Goal: Use online tool/utility: Utilize a website feature to perform a specific function

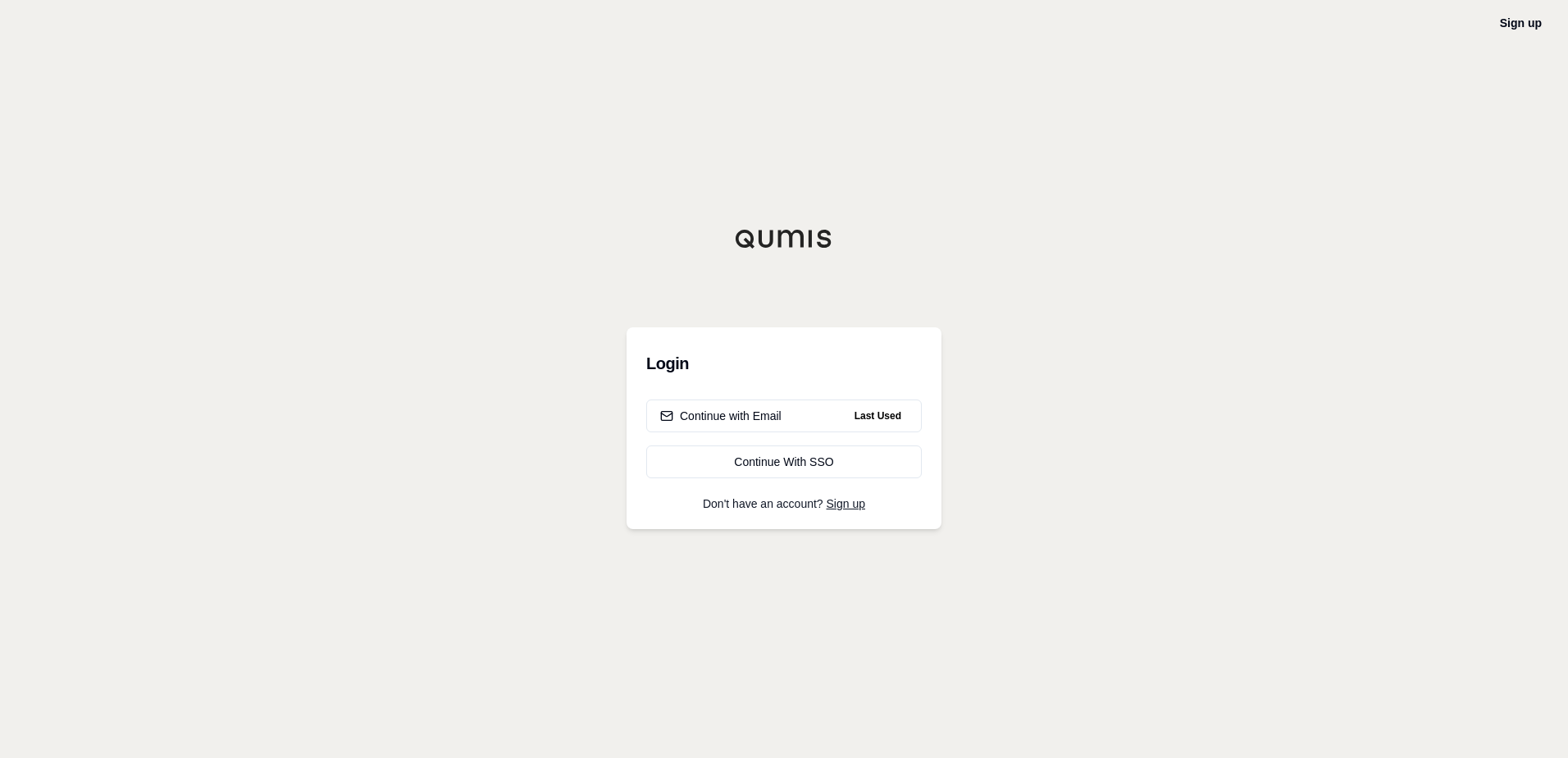
drag, startPoint x: 772, startPoint y: 419, endPoint x: 615, endPoint y: 417, distance: 157.0
click at [771, 419] on div "Continue with Email" at bounding box center [720, 415] width 122 height 16
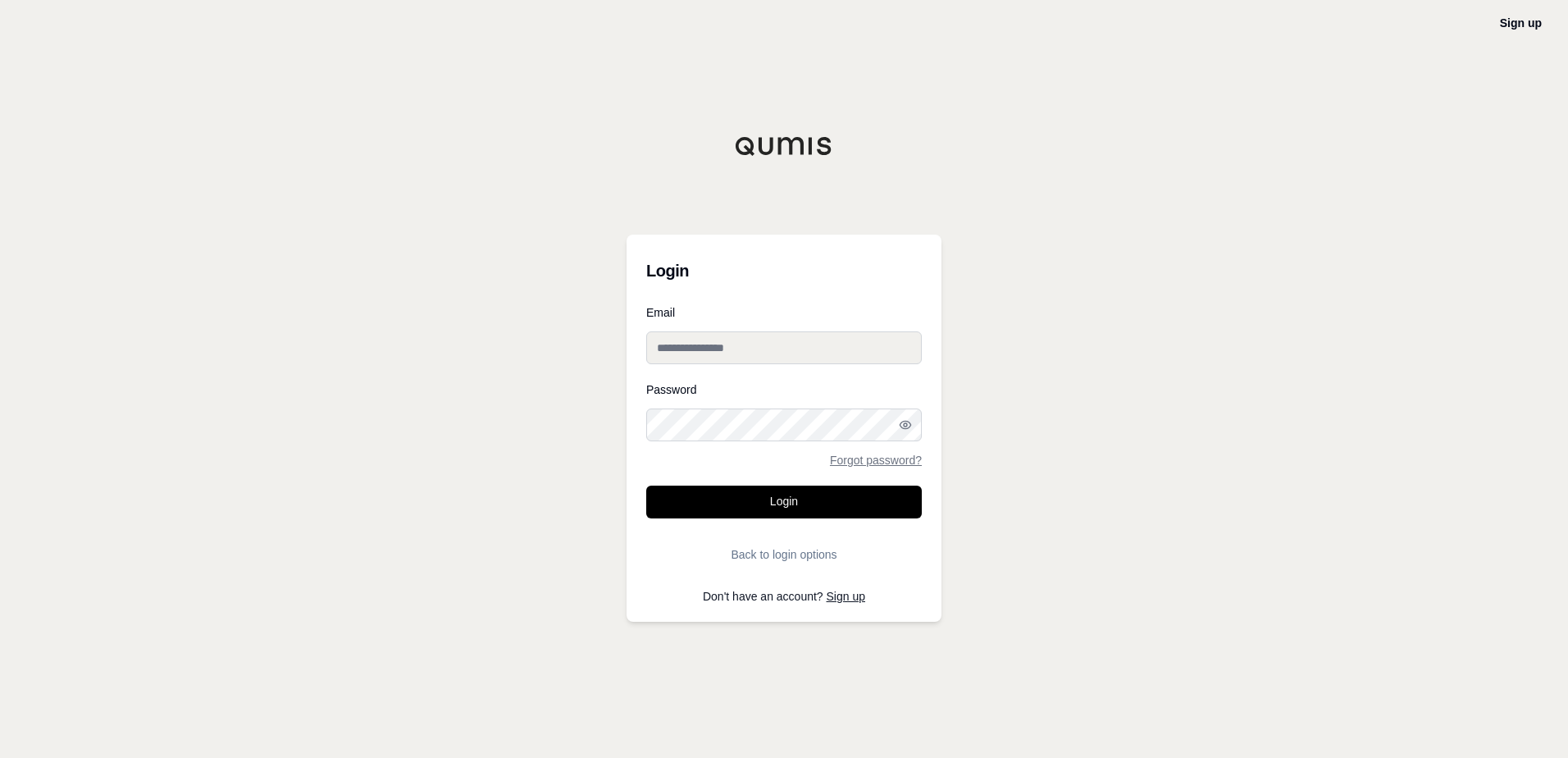
type input "**********"
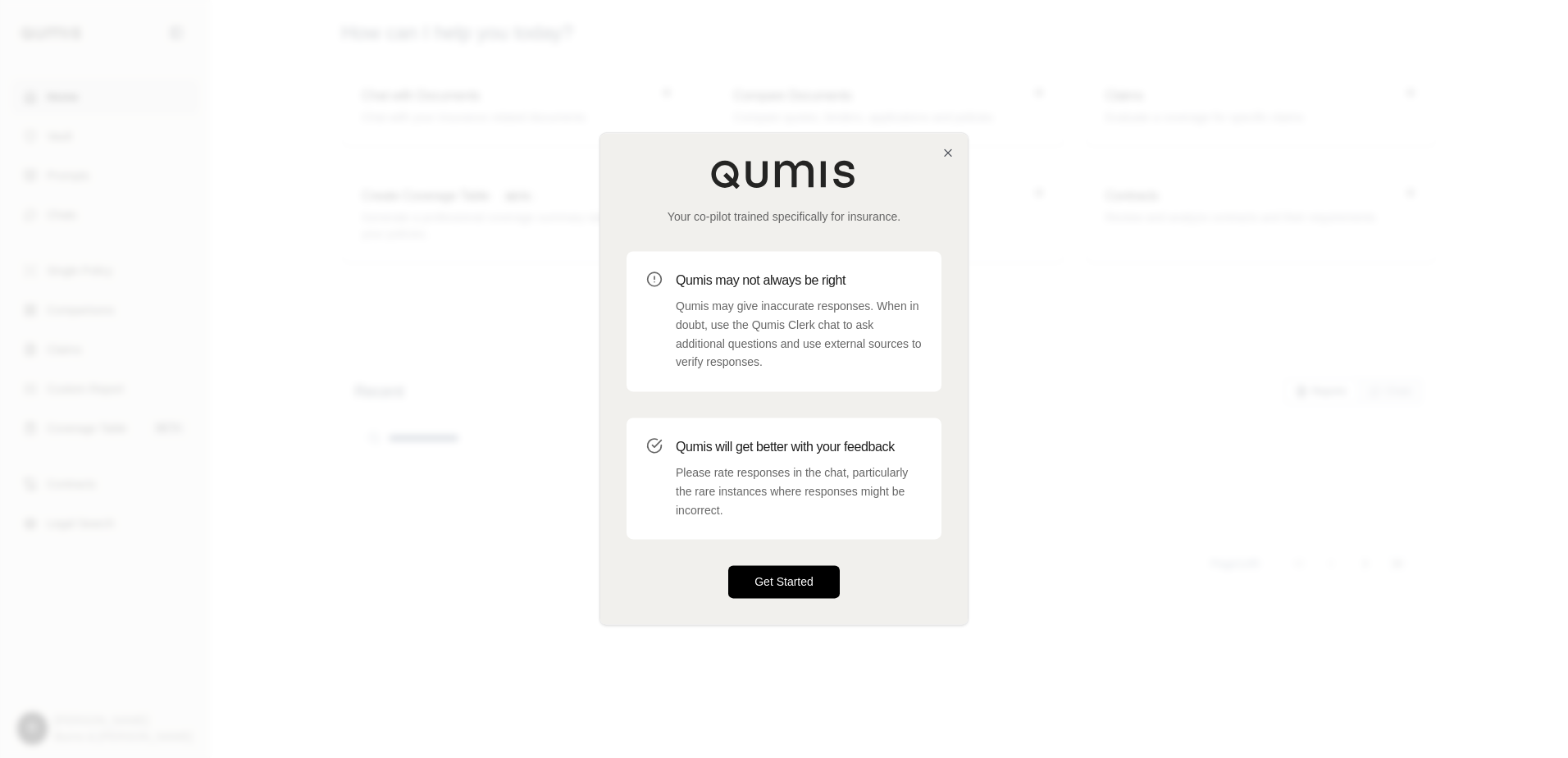
click at [764, 582] on button "Get Started" at bounding box center [784, 582] width 111 height 33
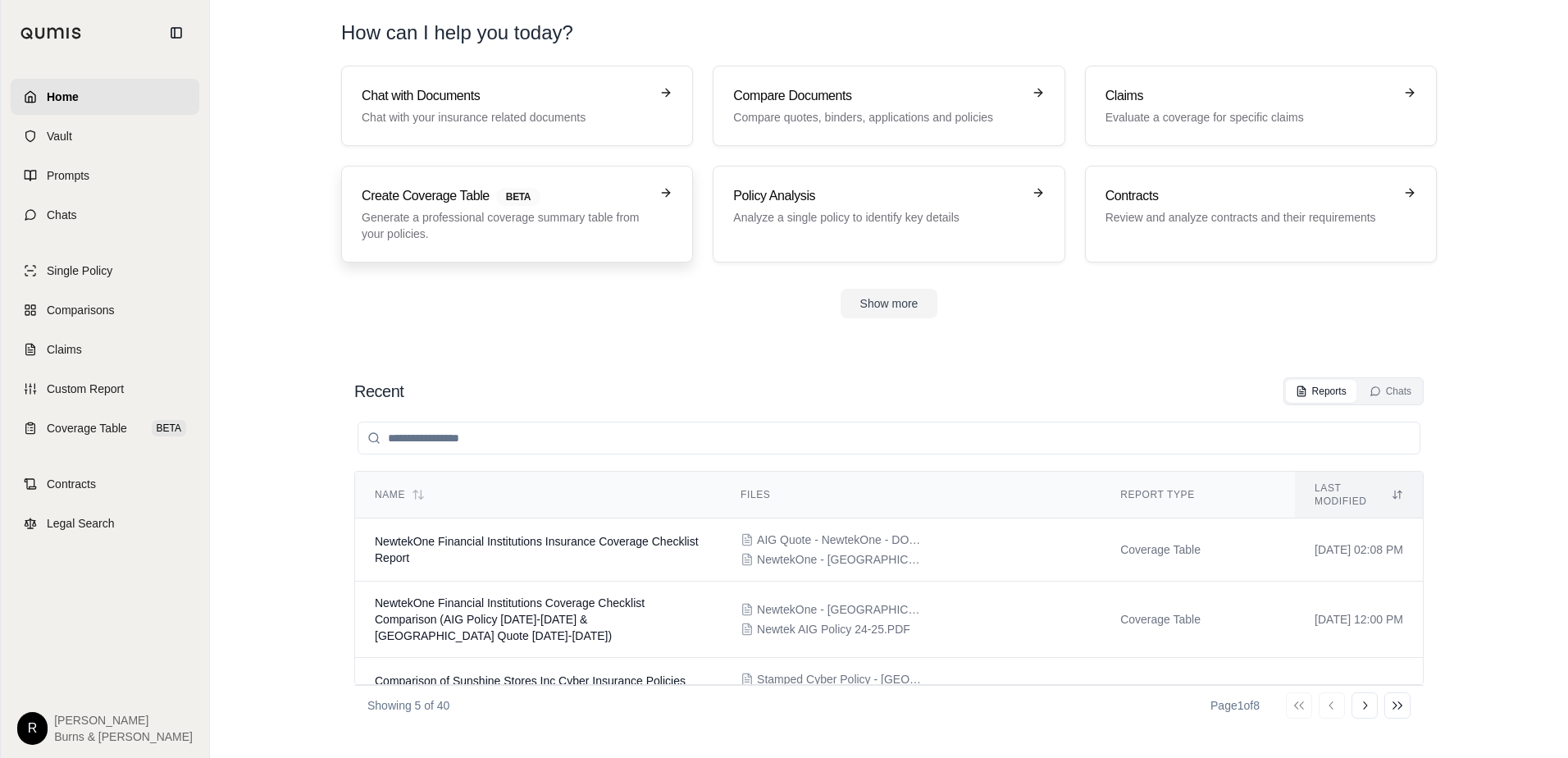
click at [493, 227] on p "Generate a professional coverage summary table from your policies." at bounding box center [505, 225] width 288 height 33
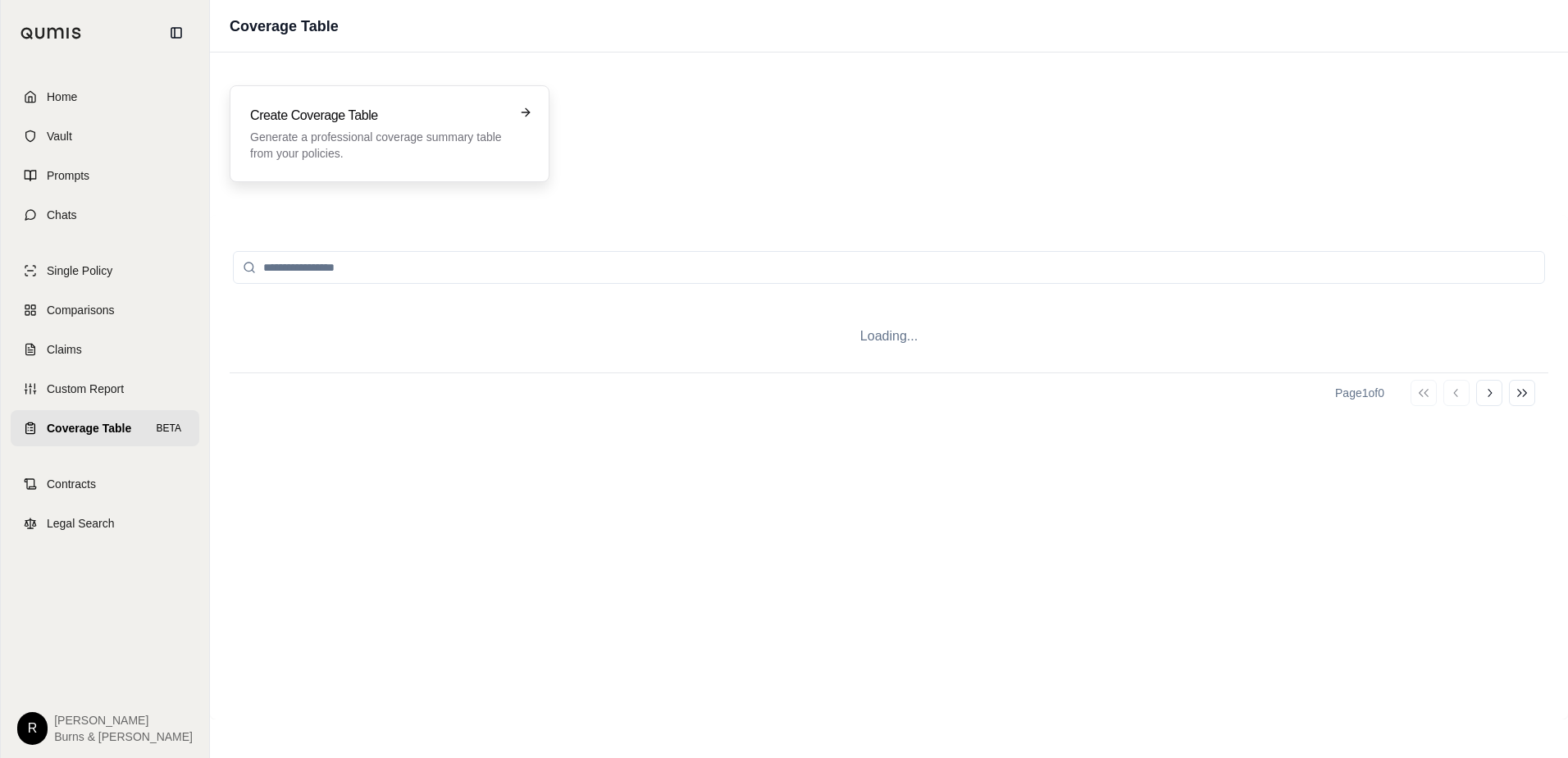
click at [381, 141] on p "Generate a professional coverage summary table from your policies." at bounding box center [377, 145] width 256 height 33
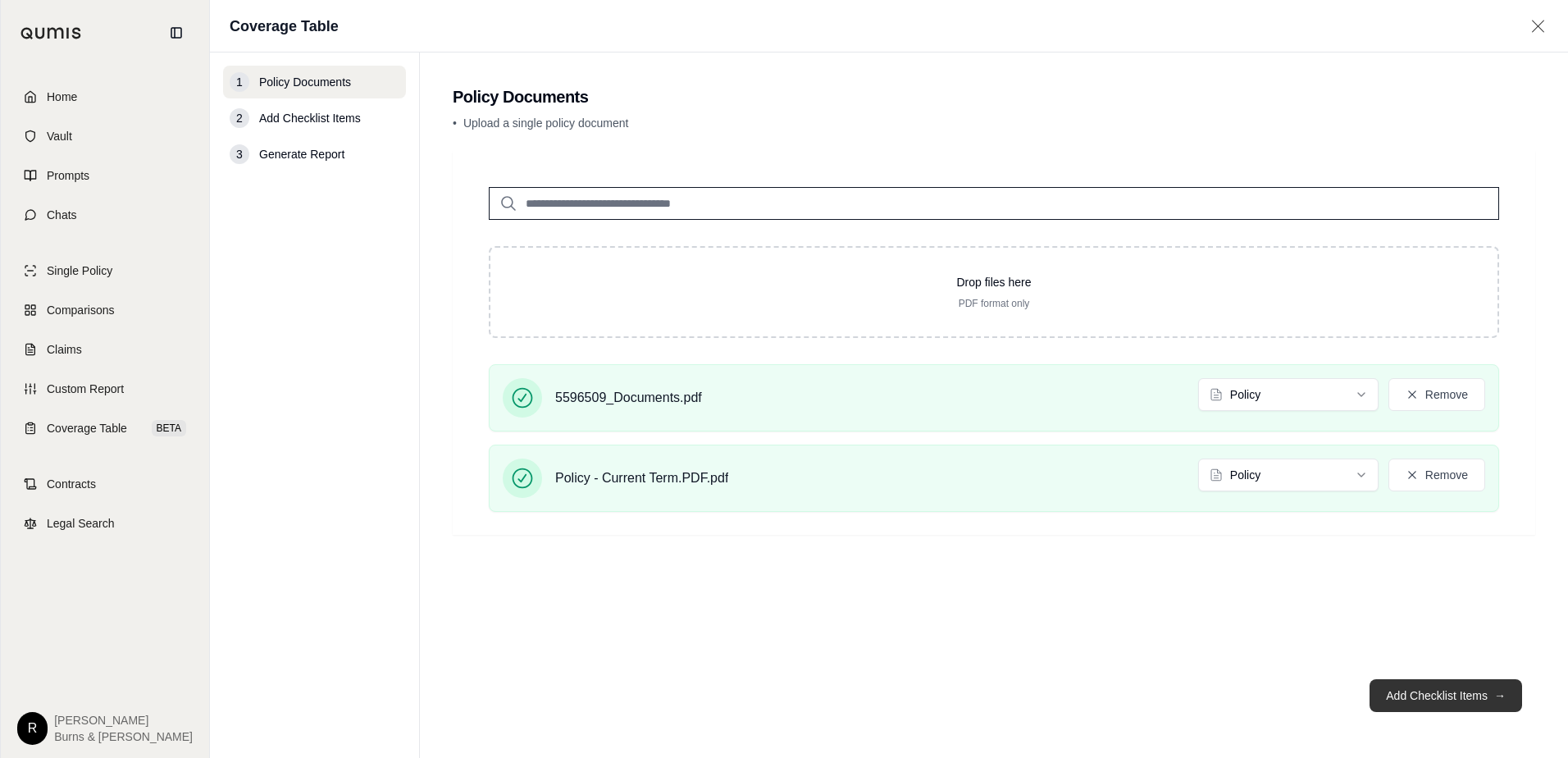
click at [1401, 695] on button "Add Checklist Items →" at bounding box center [1445, 695] width 153 height 33
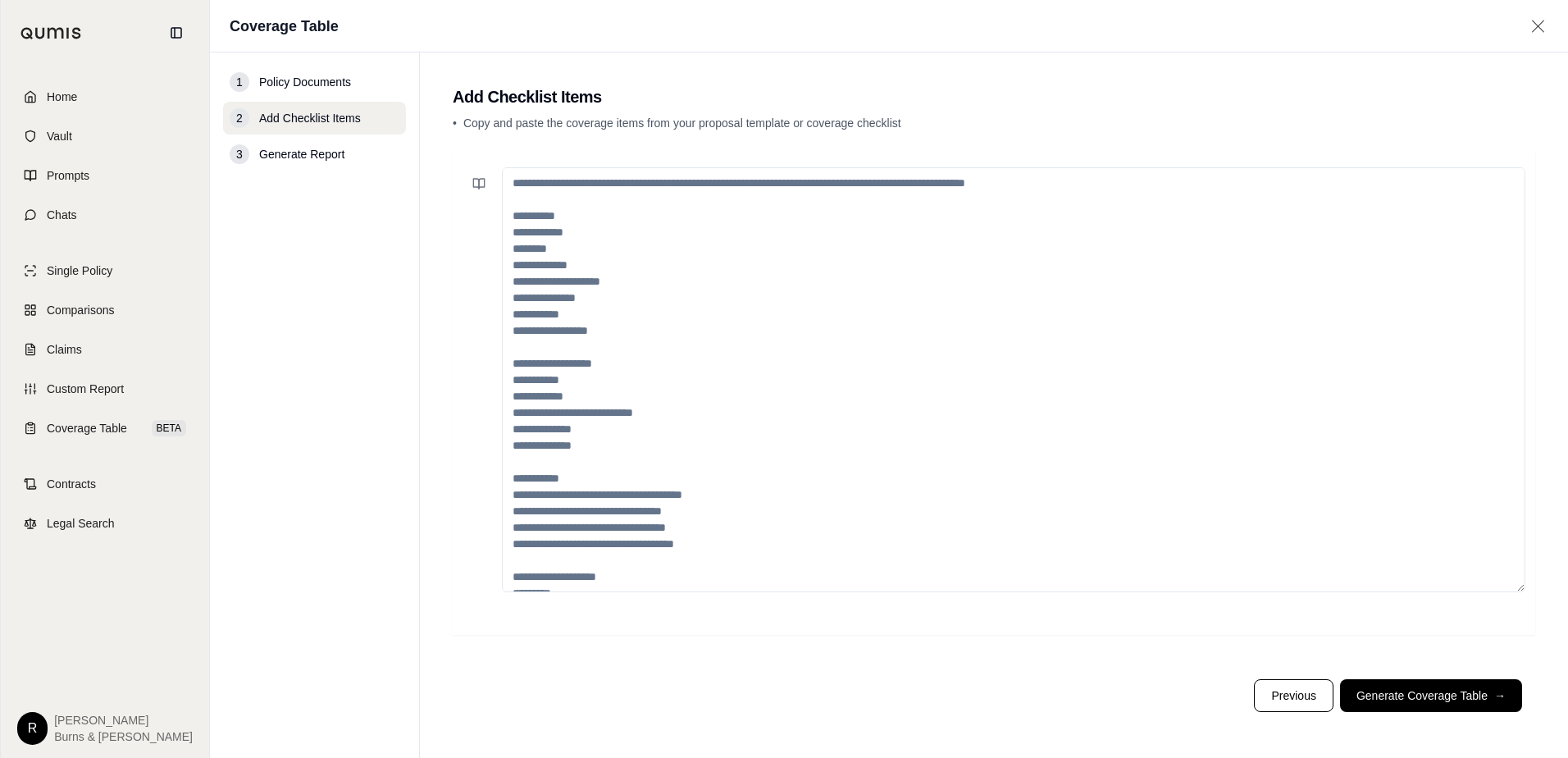
click at [555, 213] on textarea at bounding box center [1013, 379] width 1023 height 424
paste textarea "**********"
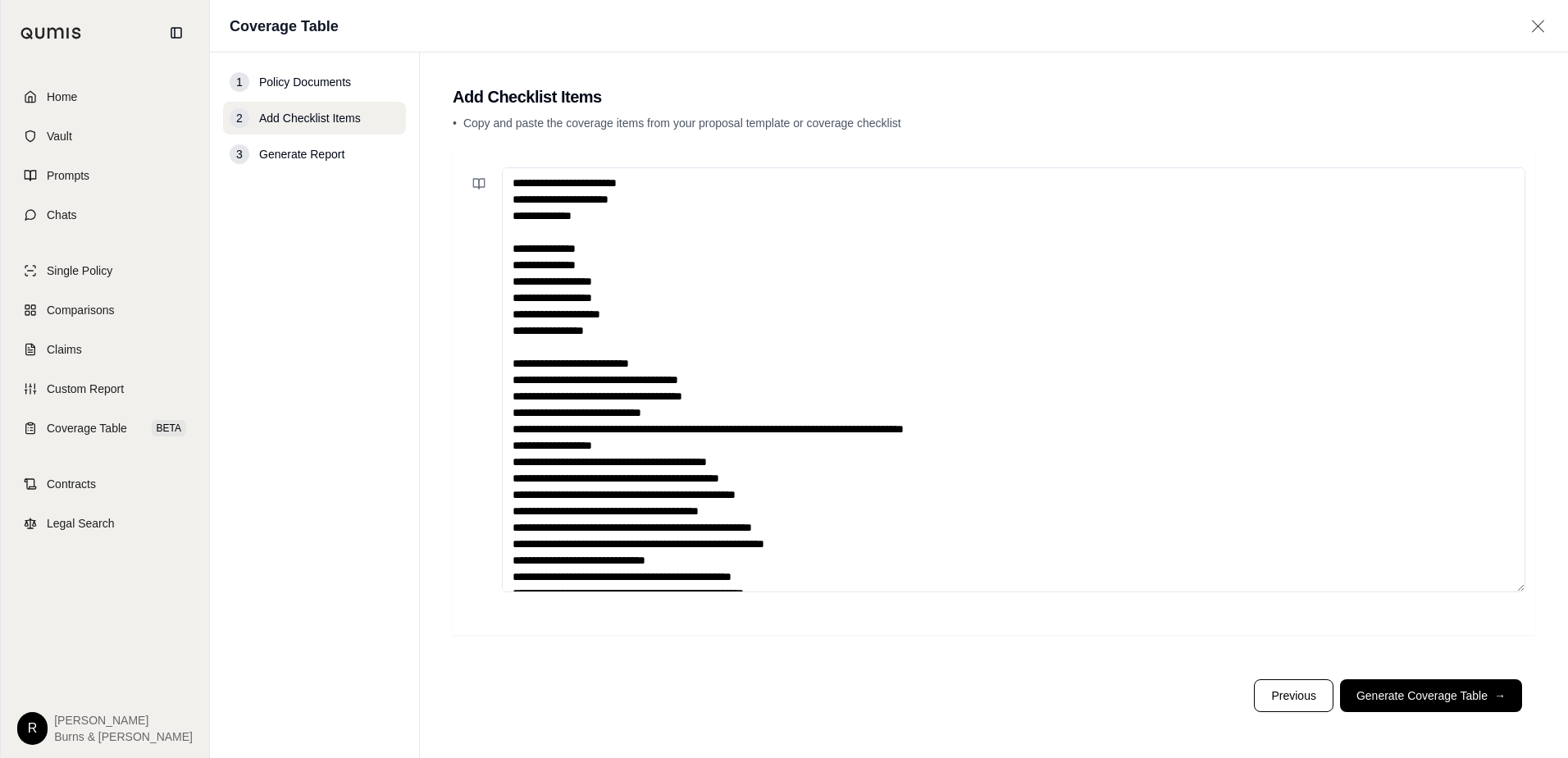
scroll to position [205, 0]
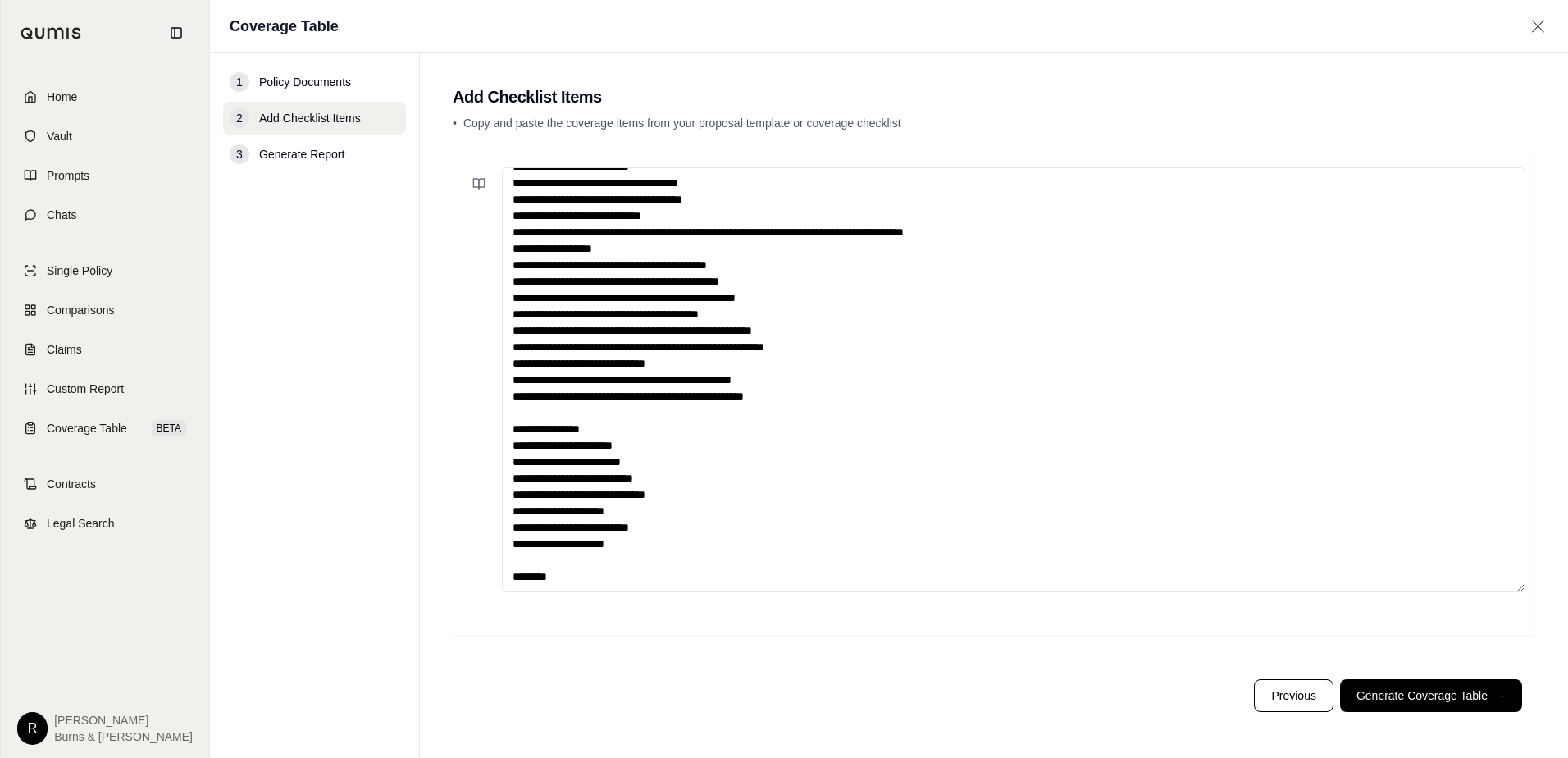
click at [629, 419] on textarea at bounding box center [1013, 379] width 1023 height 424
click at [642, 437] on textarea at bounding box center [1013, 379] width 1023 height 424
click at [658, 419] on textarea at bounding box center [1013, 379] width 1023 height 424
click at [640, 437] on textarea at bounding box center [1013, 379] width 1023 height 424
click at [673, 456] on textarea at bounding box center [1013, 379] width 1023 height 424
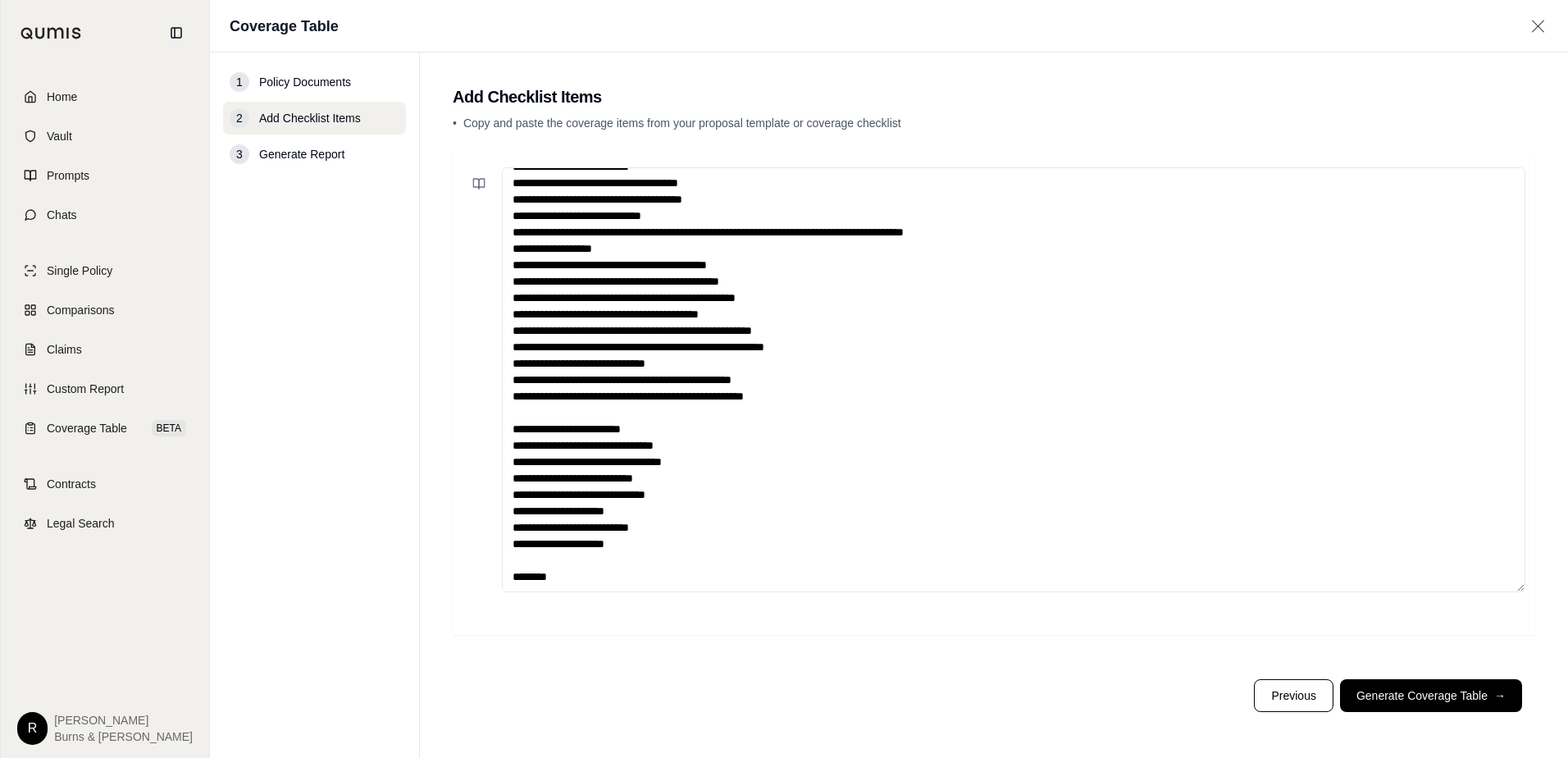
click at [680, 500] on textarea at bounding box center [1013, 379] width 1023 height 424
click at [662, 519] on textarea at bounding box center [1013, 379] width 1023 height 424
type textarea "**********"
click at [1414, 704] on button "Generate Coverage Table →" at bounding box center [1430, 695] width 182 height 33
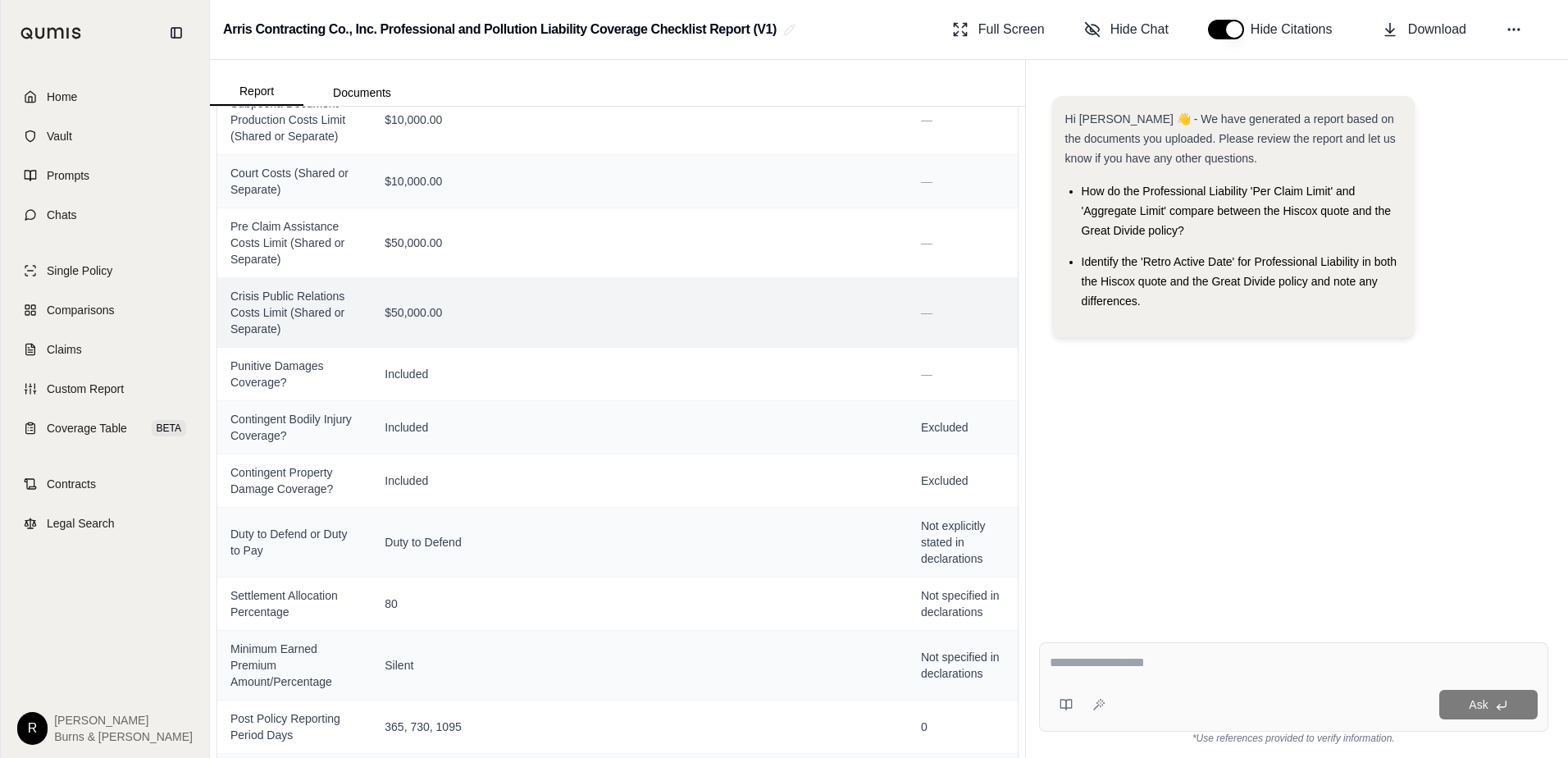
scroll to position [1388, 0]
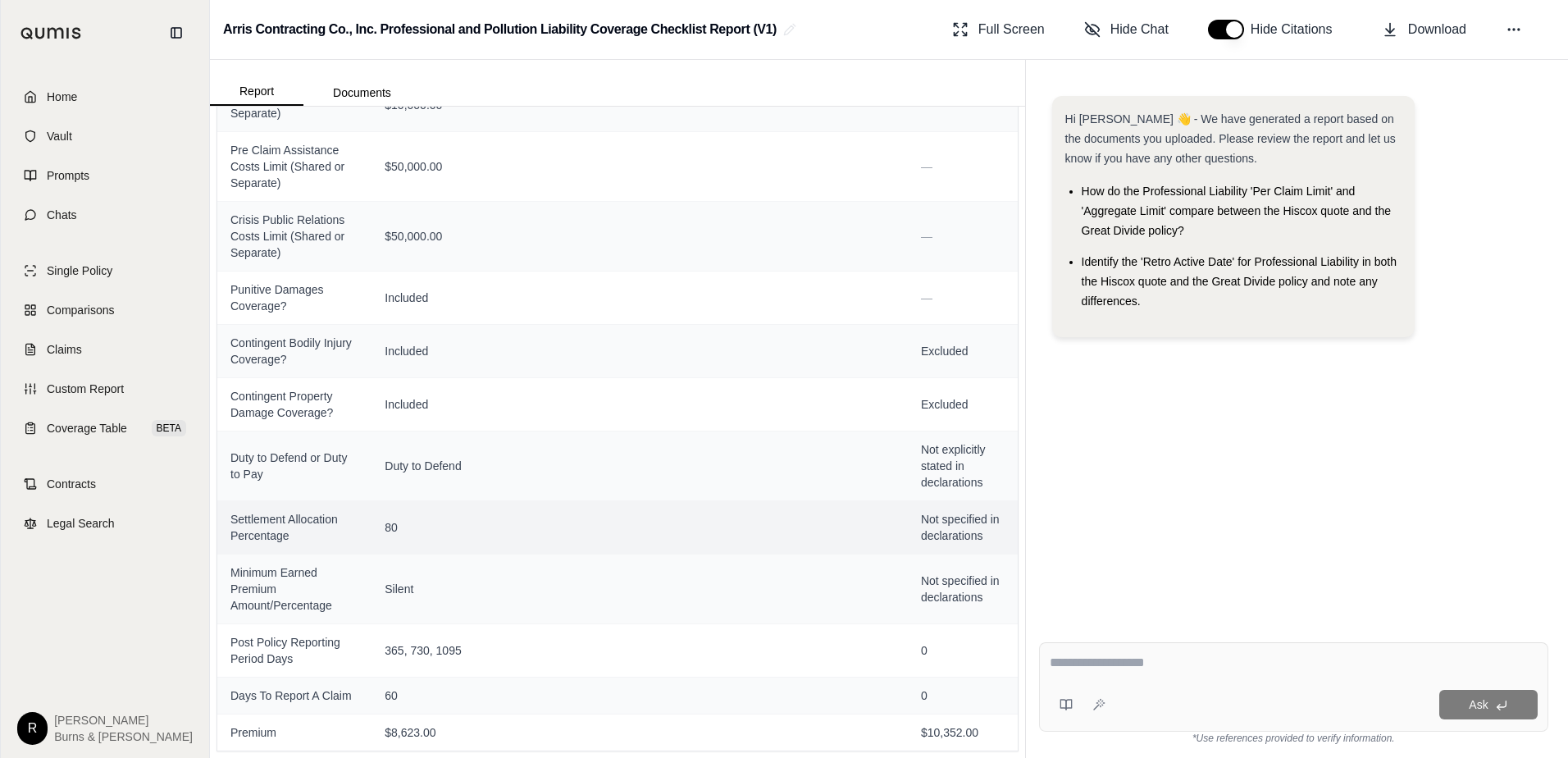
click at [294, 543] on span "Settlement Allocation Percentage" at bounding box center [294, 527] width 128 height 33
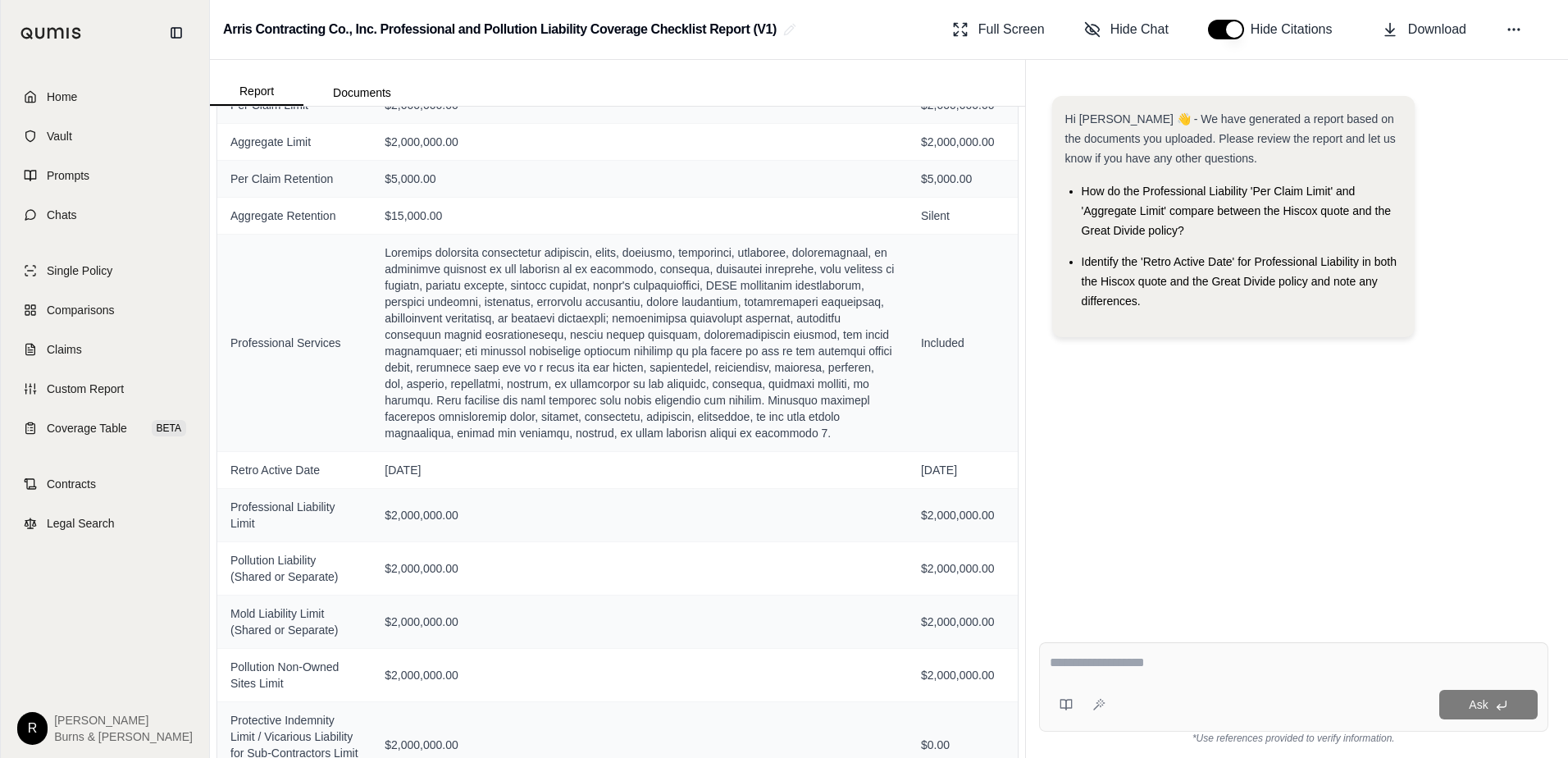
scroll to position [0, 0]
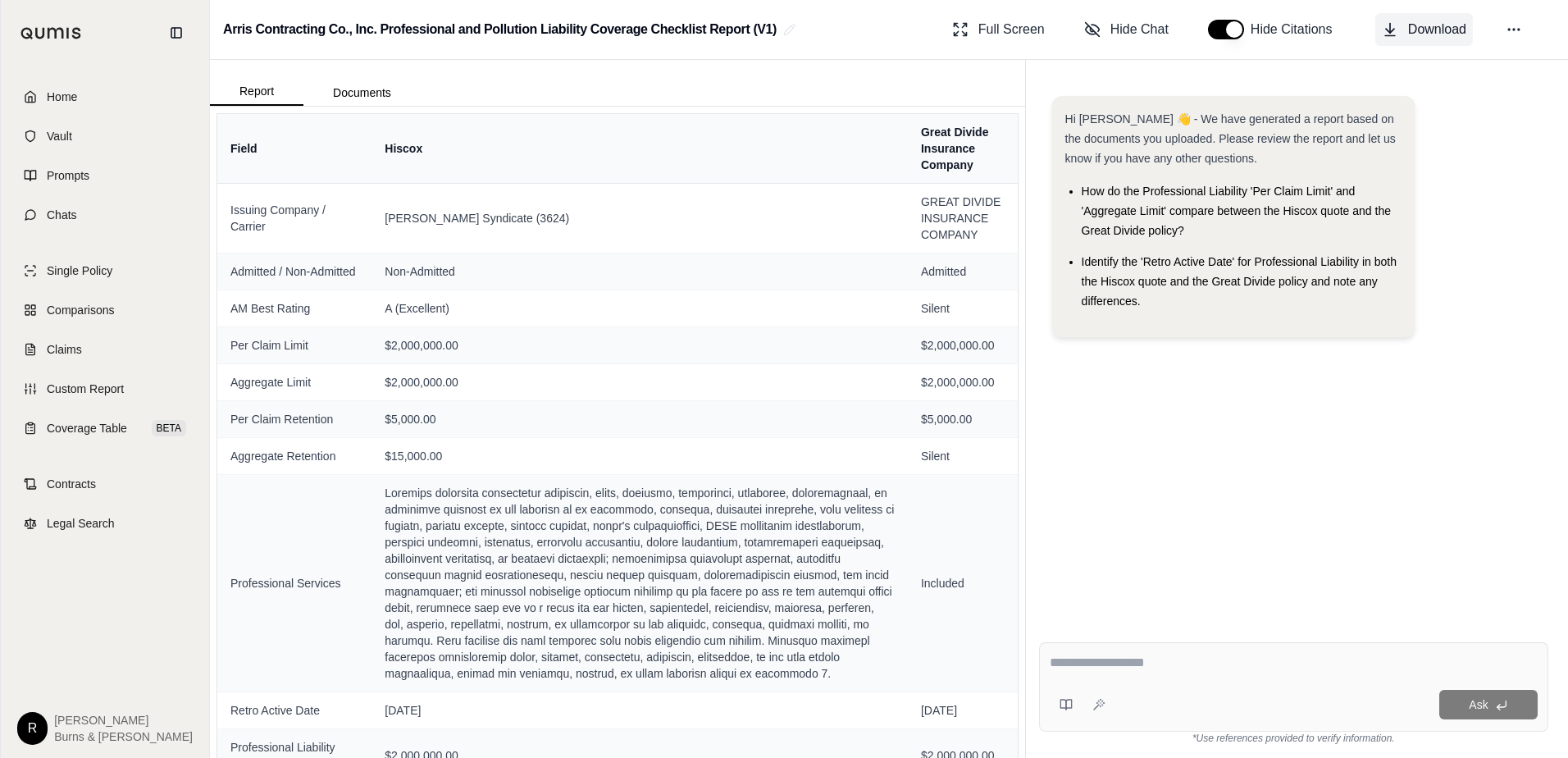
click at [1406, 38] on button "Download" at bounding box center [1423, 29] width 97 height 33
